Goal: Task Accomplishment & Management: Manage account settings

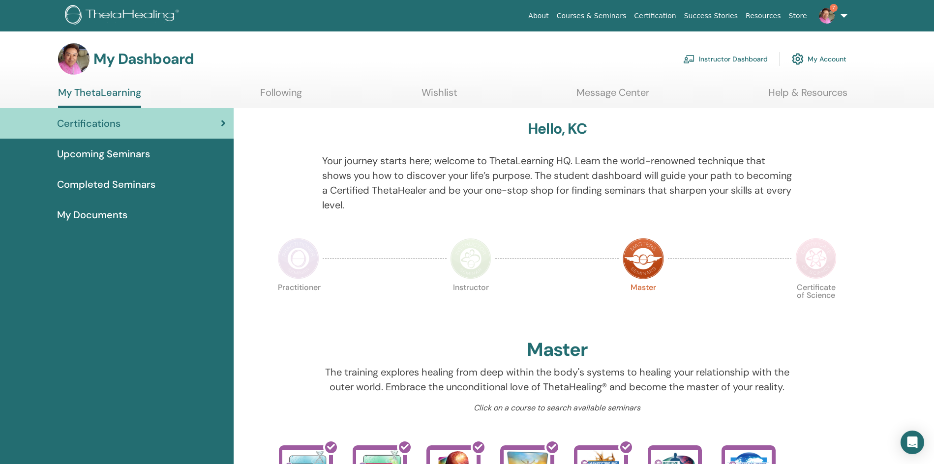
click at [728, 61] on link "Instructor Dashboard" at bounding box center [725, 59] width 85 height 22
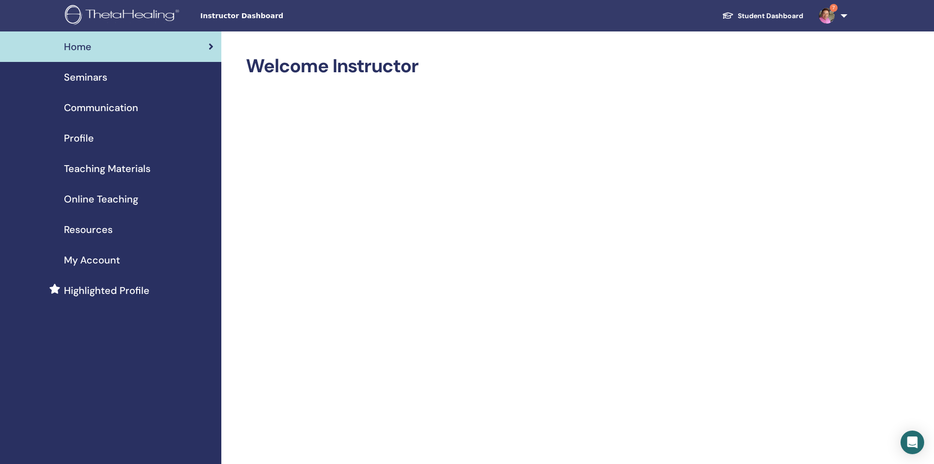
click at [94, 72] on span "Seminars" at bounding box center [85, 77] width 43 height 15
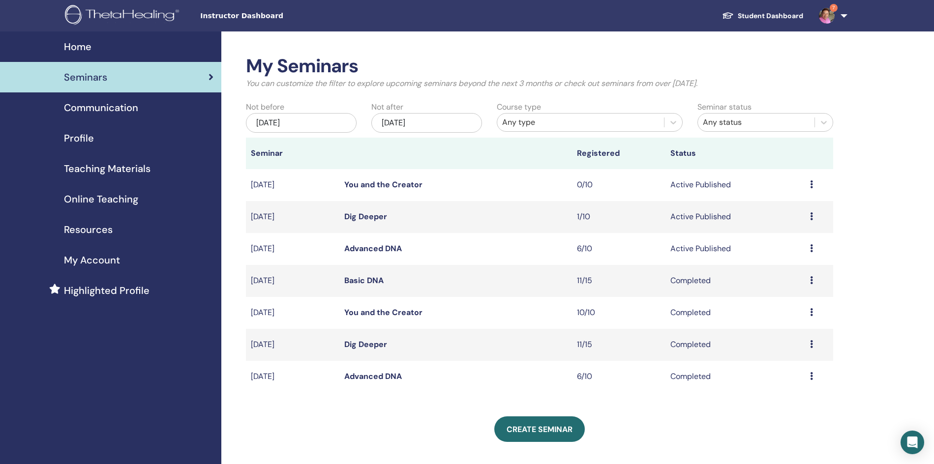
click at [379, 249] on link "Advanced DNA" at bounding box center [373, 248] width 58 height 10
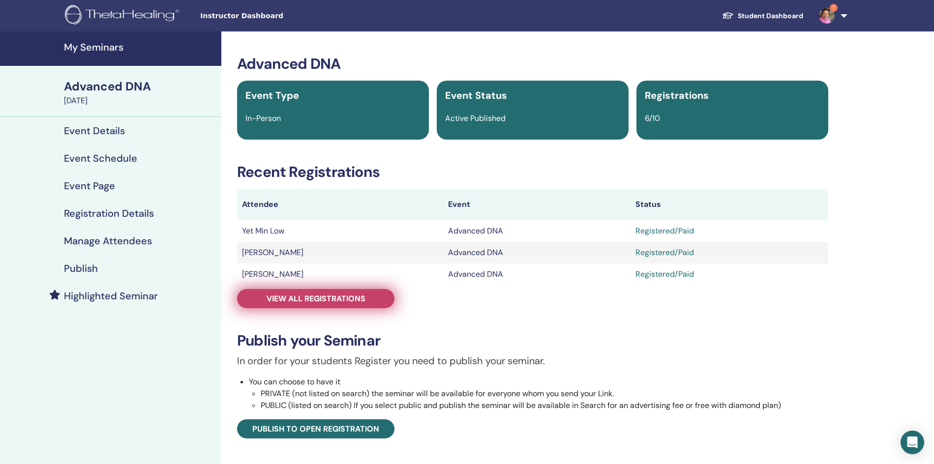
click at [348, 300] on span "View all registrations" at bounding box center [316, 299] width 99 height 10
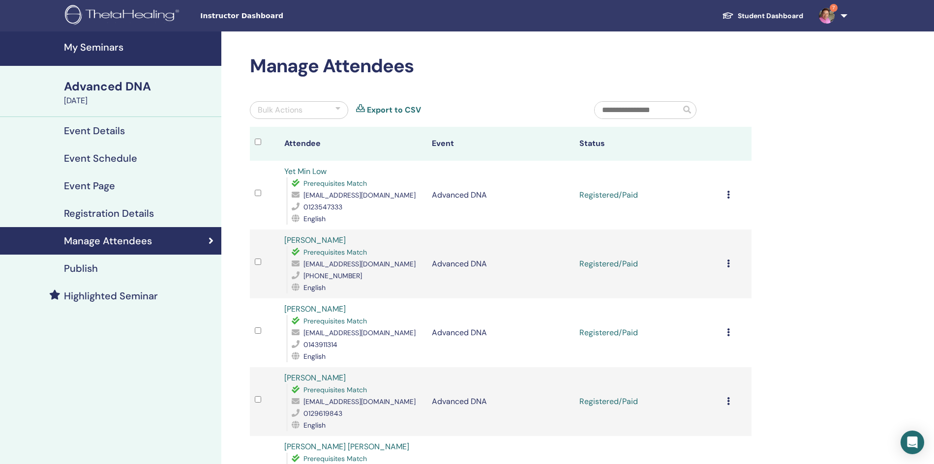
click at [727, 194] on icon at bounding box center [728, 195] width 3 height 8
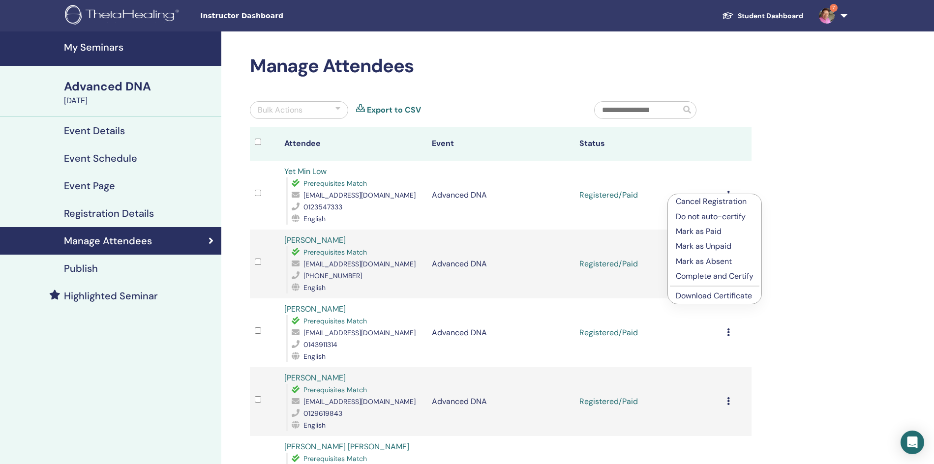
click at [706, 298] on link "Download Certificate" at bounding box center [714, 296] width 76 height 10
